Goal: Task Accomplishment & Management: Manage account settings

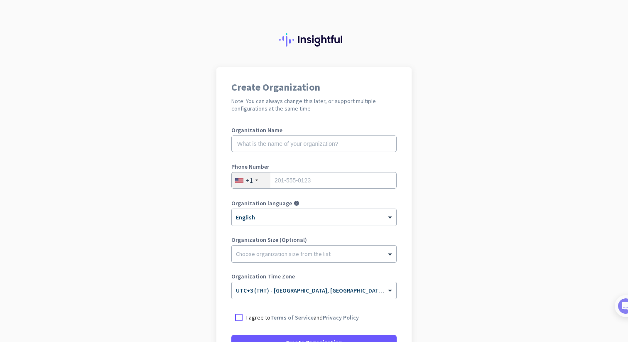
scroll to position [85, 0]
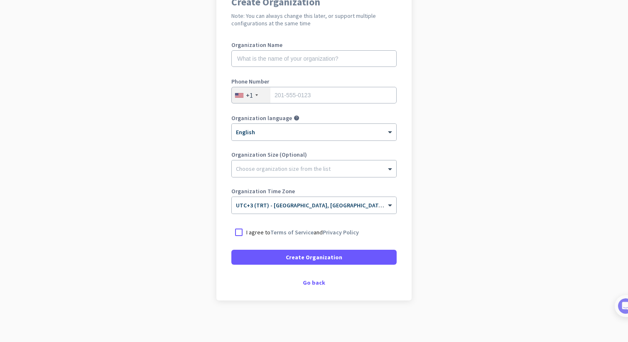
click at [315, 288] on div "Create Organization Note: You can always change this later, or support multiple…" at bounding box center [314, 141] width 195 height 318
click at [315, 278] on div "Create Organization Note: You can always change this later, or support multiple…" at bounding box center [314, 141] width 195 height 318
click at [315, 282] on div "Go back" at bounding box center [313, 283] width 165 height 6
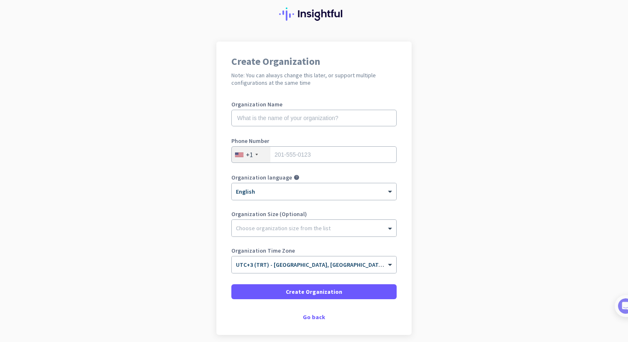
scroll to position [60, 0]
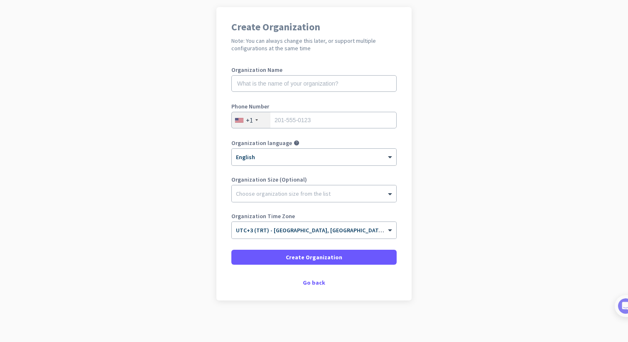
click at [306, 270] on div "Create Organization Note: You can always change this later, or support multiple…" at bounding box center [314, 153] width 195 height 293
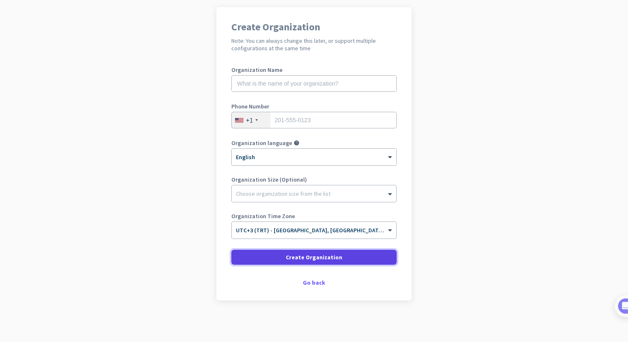
click at [310, 254] on span "Create Organization" at bounding box center [314, 257] width 57 height 8
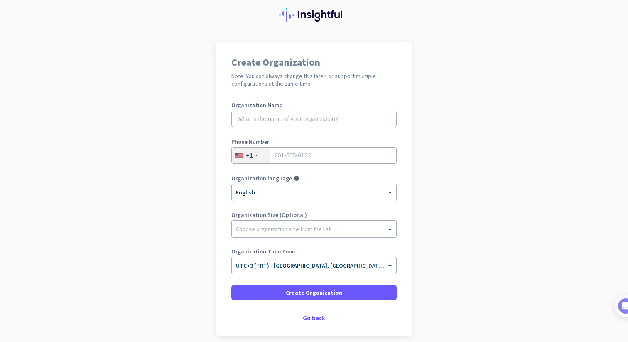
scroll to position [60, 0]
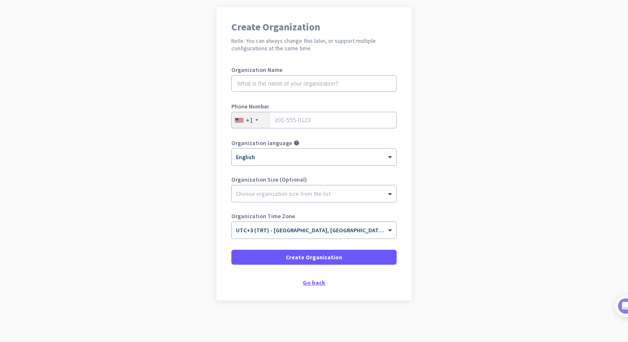
click at [313, 280] on div "Go back" at bounding box center [313, 283] width 165 height 6
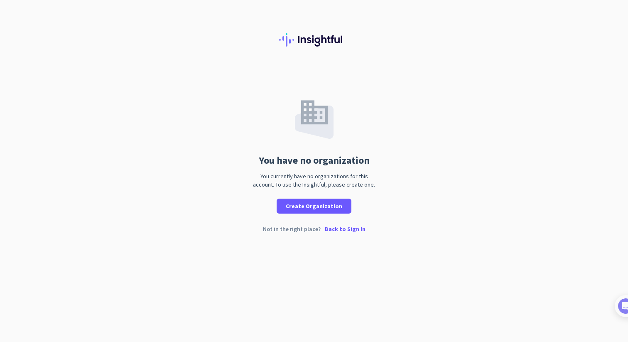
click at [337, 226] on p "Back to Sign In" at bounding box center [345, 229] width 41 height 6
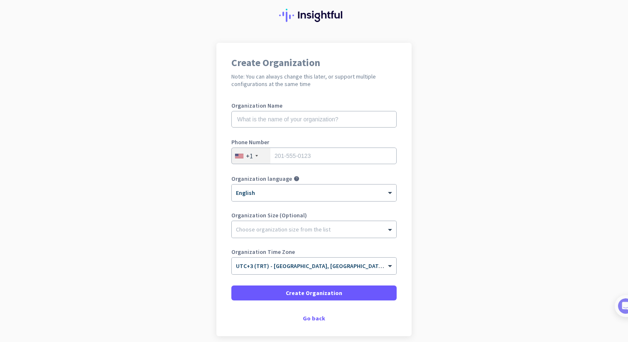
scroll to position [29, 0]
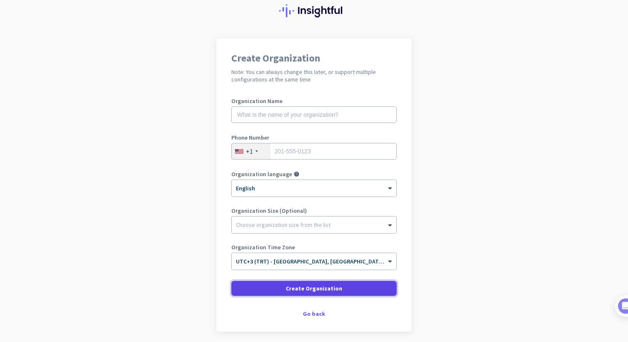
click at [322, 290] on span "Create Organization" at bounding box center [314, 288] width 57 height 8
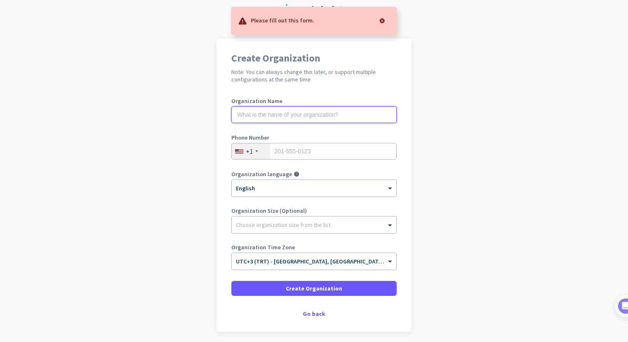
click at [310, 118] on input "text" at bounding box center [313, 114] width 165 height 17
type input "f"
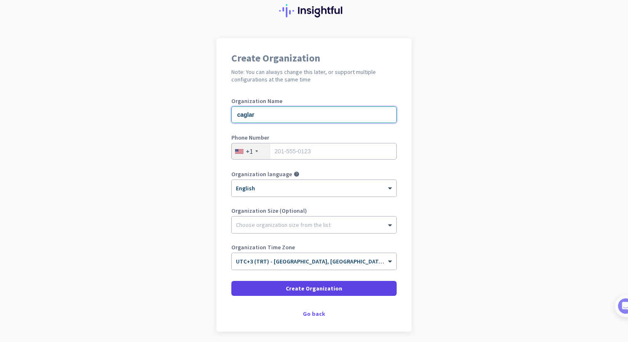
type input "caglar"
click at [291, 284] on span at bounding box center [313, 288] width 165 height 20
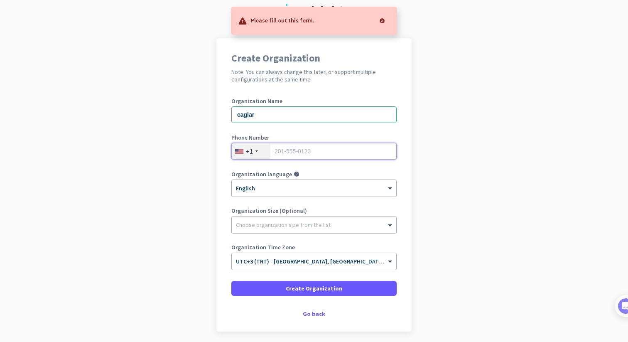
click at [305, 154] on input "tel" at bounding box center [313, 151] width 165 height 17
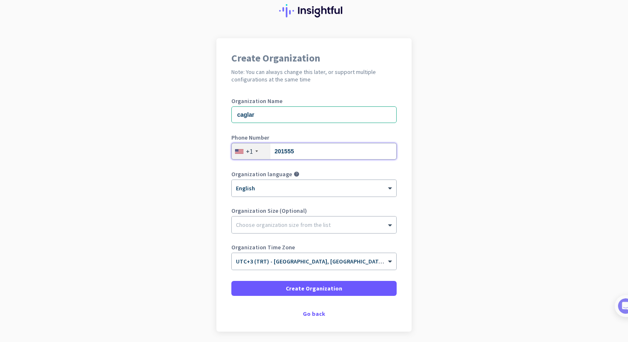
click at [337, 154] on input "201555" at bounding box center [313, 151] width 165 height 17
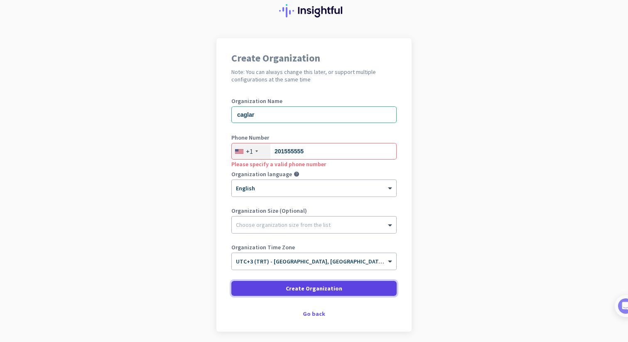
click at [291, 285] on span "Create Organization" at bounding box center [314, 288] width 57 height 8
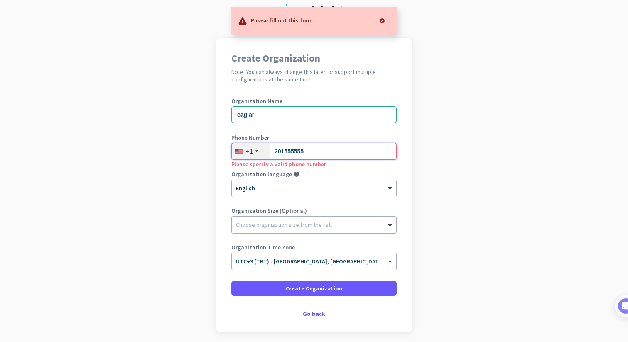
drag, startPoint x: 326, startPoint y: 146, endPoint x: 306, endPoint y: 149, distance: 20.6
click at [306, 149] on input "201555555" at bounding box center [313, 151] width 165 height 17
type input "2"
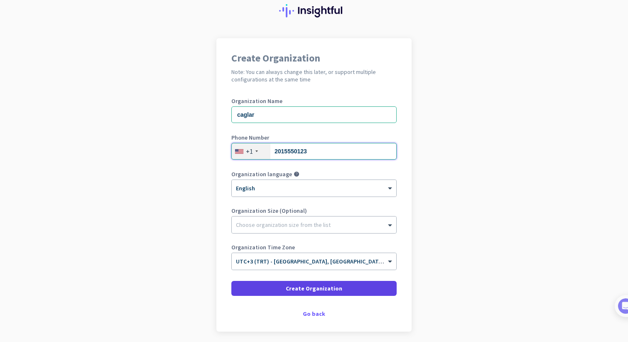
type input "2015550123"
click at [317, 287] on span "Create Organization" at bounding box center [314, 288] width 57 height 8
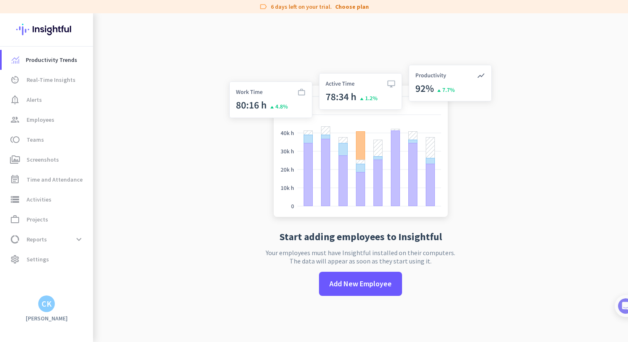
click at [53, 316] on h3 "[PERSON_NAME]" at bounding box center [46, 318] width 93 height 7
click at [47, 308] on div "CK" at bounding box center [47, 304] width 10 height 8
click at [129, 199] on div at bounding box center [314, 171] width 628 height 342
click at [30, 264] on span "Settings" at bounding box center [38, 259] width 22 height 10
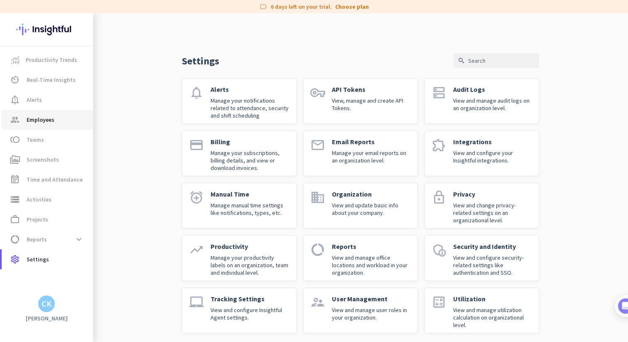
click at [52, 110] on link "group Employees" at bounding box center [47, 120] width 91 height 20
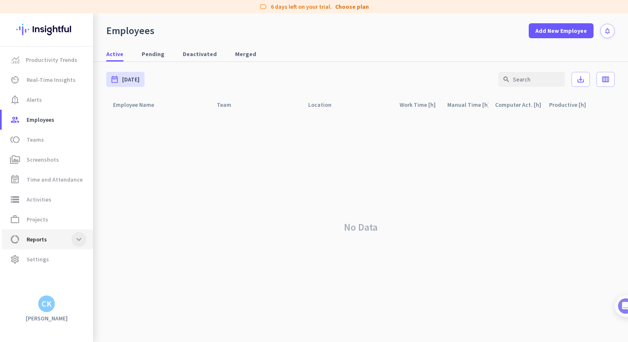
click at [79, 235] on span at bounding box center [78, 239] width 15 height 15
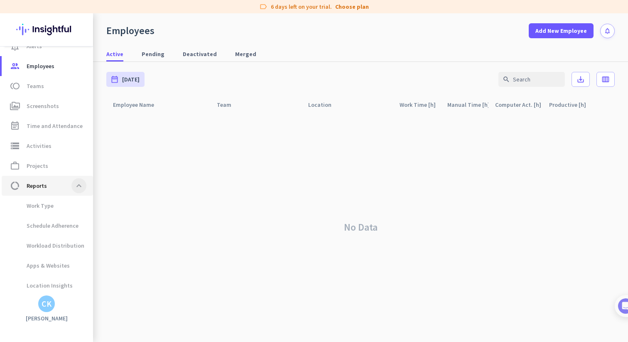
scroll to position [77, 0]
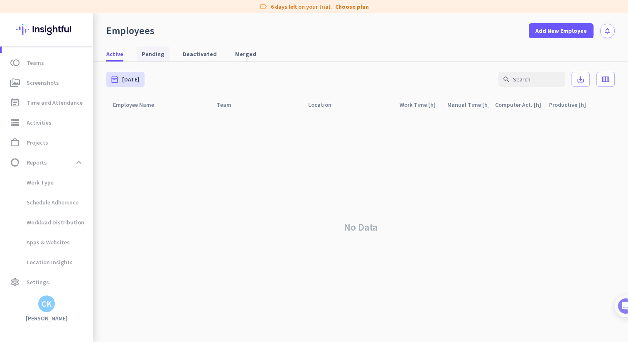
click at [145, 52] on span "Pending" at bounding box center [153, 54] width 23 height 8
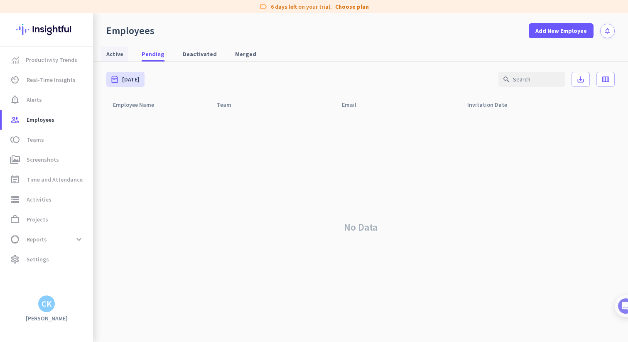
click at [117, 52] on span "Active" at bounding box center [114, 54] width 17 height 8
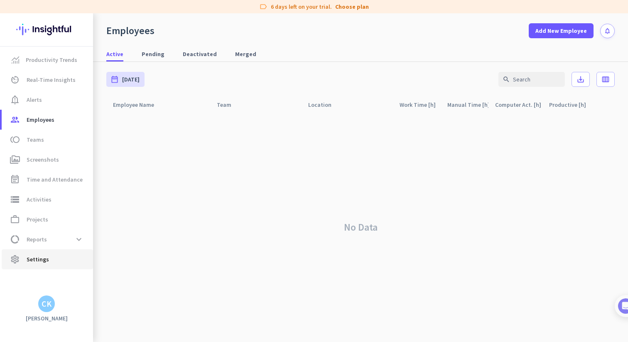
click at [46, 262] on span "Settings" at bounding box center [38, 259] width 22 height 10
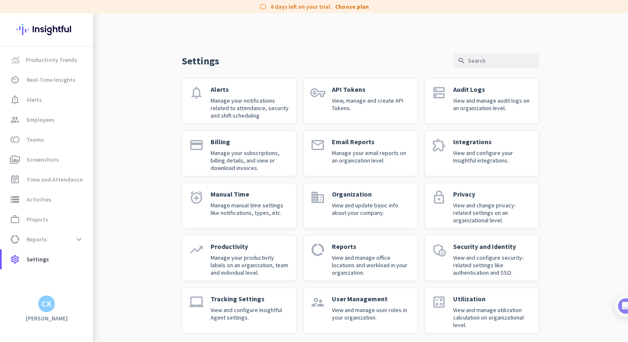
click at [42, 302] on div "CK" at bounding box center [47, 304] width 10 height 8
click at [93, 239] on span "Personal Settings" at bounding box center [91, 242] width 50 height 7
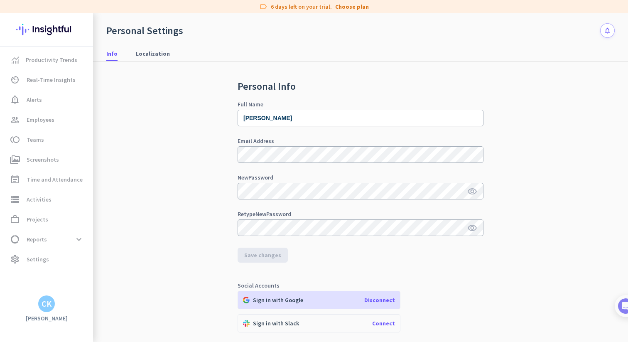
scroll to position [111, 0]
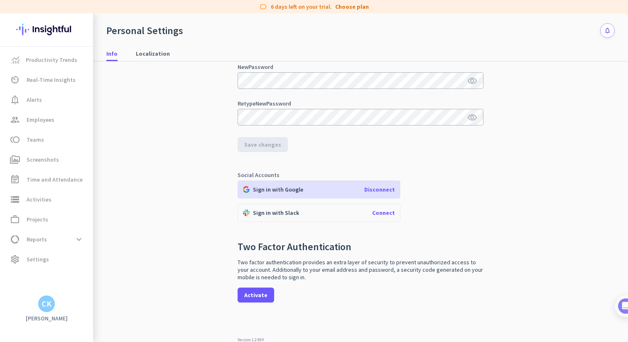
click at [373, 186] on span "Disconnect" at bounding box center [379, 189] width 31 height 7
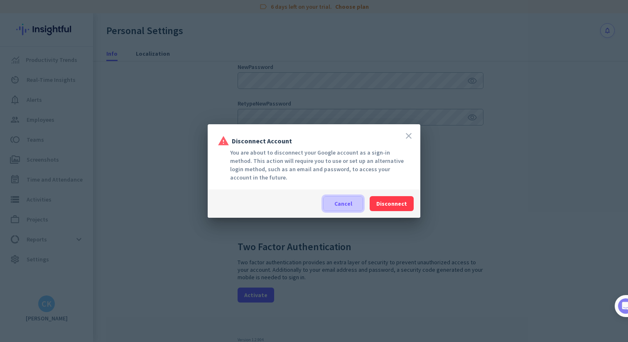
click at [352, 202] on span "Cancel" at bounding box center [344, 203] width 18 height 8
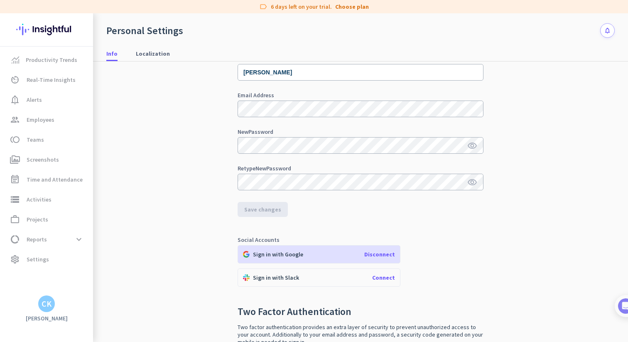
scroll to position [0, 0]
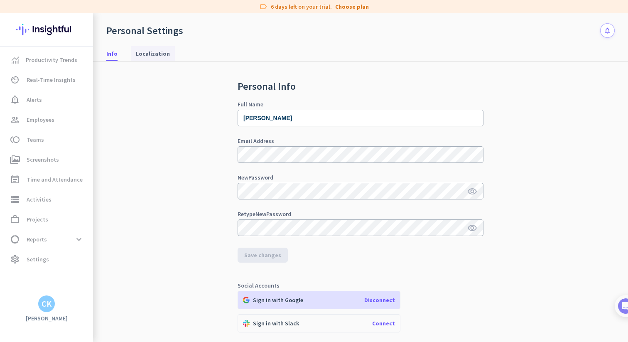
click at [158, 52] on span "Localization" at bounding box center [153, 53] width 34 height 8
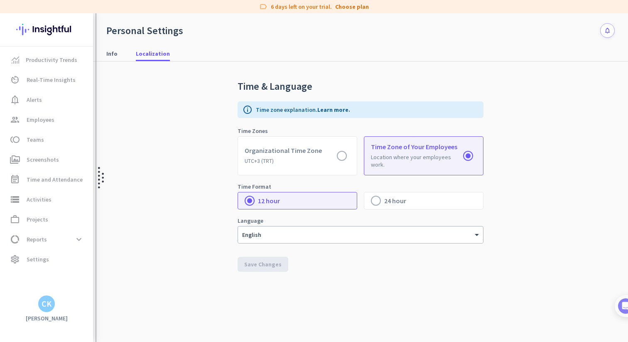
click at [99, 55] on img at bounding box center [101, 177] width 6 height 329
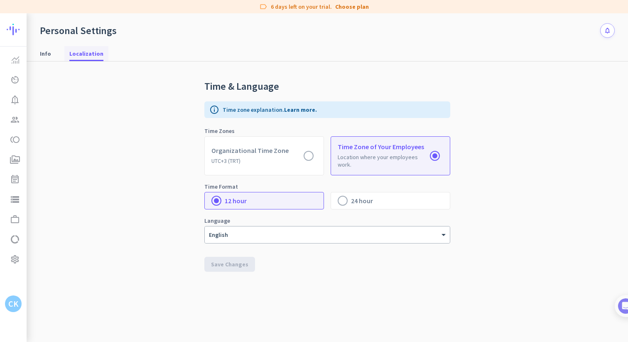
click at [89, 50] on span "Localization" at bounding box center [86, 53] width 34 height 8
click at [20, 306] on div "CK" at bounding box center [13, 304] width 17 height 17
click at [51, 242] on span "Personal Settings" at bounding box center [57, 242] width 50 height 7
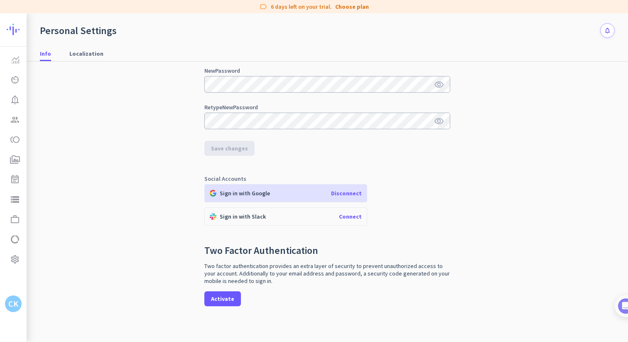
scroll to position [111, 0]
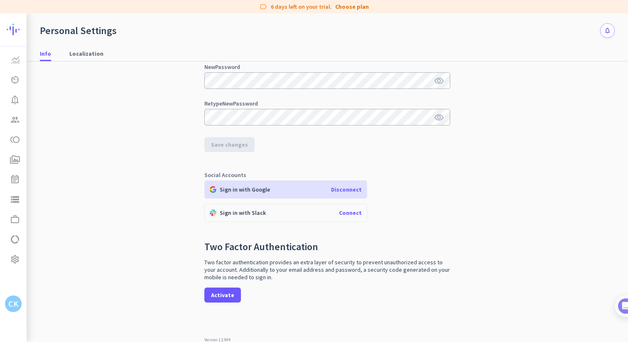
click at [16, 30] on img at bounding box center [37, 29] width 61 height 32
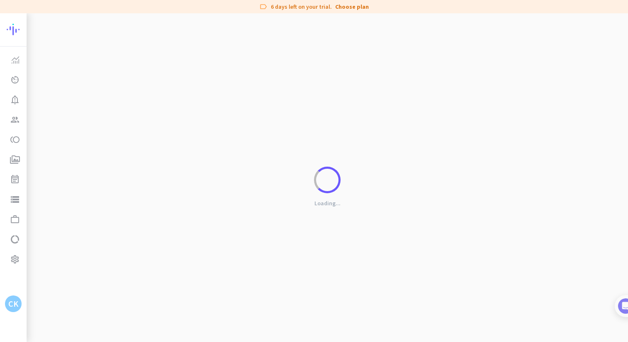
scroll to position [13, 0]
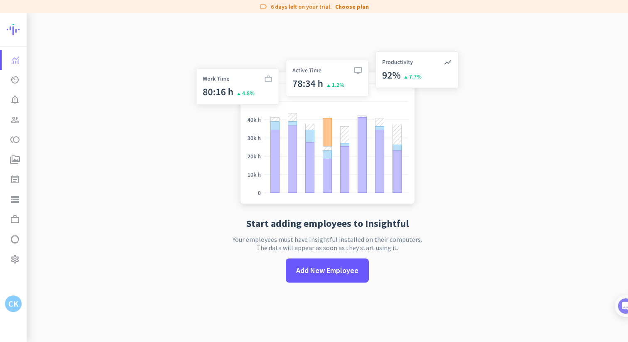
click at [10, 285] on div "Productivity Trends av_timer Real-Time Insights notification_important Alerts g…" at bounding box center [13, 171] width 27 height 249
click at [16, 308] on div "CK" at bounding box center [13, 304] width 10 height 8
click at [43, 242] on span "Personal Settings" at bounding box center [57, 242] width 50 height 7
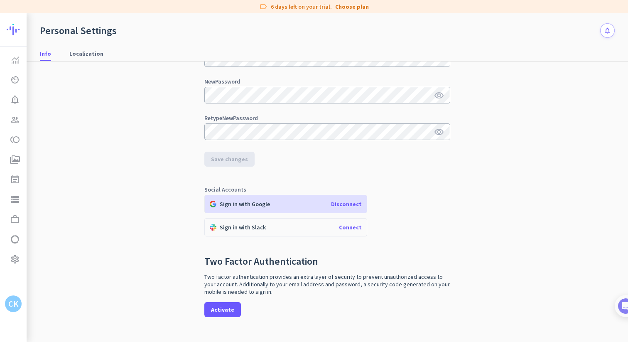
scroll to position [111, 0]
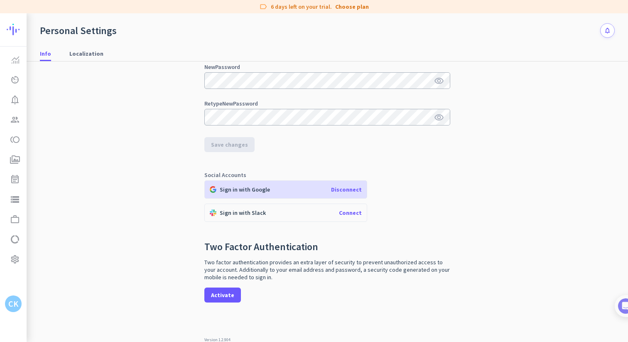
click at [345, 187] on span "Disconnect" at bounding box center [346, 189] width 31 height 7
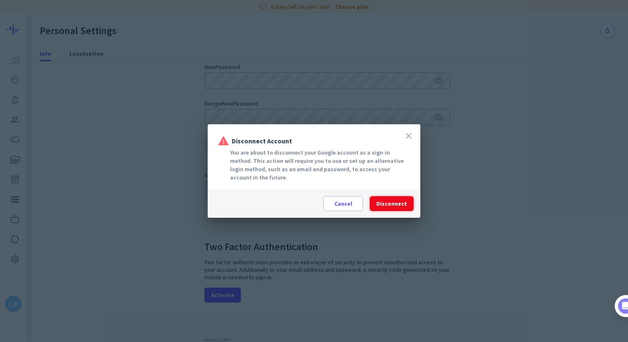
click at [392, 204] on span "Disconnect" at bounding box center [392, 203] width 31 height 8
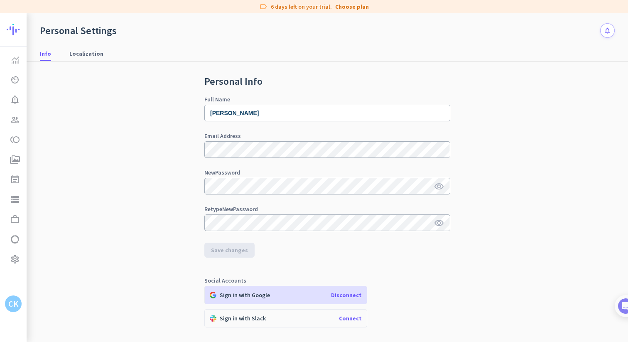
scroll to position [3, 0]
click at [351, 296] on span "Disconnect" at bounding box center [346, 296] width 31 height 7
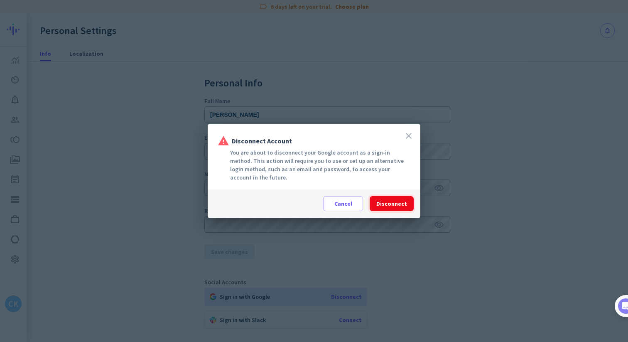
click at [389, 195] on span at bounding box center [392, 204] width 44 height 20
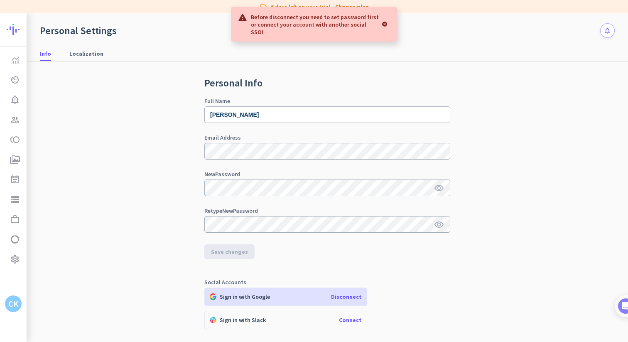
click at [384, 21] on div at bounding box center [385, 24] width 12 height 17
